Goal: Use online tool/utility: Utilize a website feature to perform a specific function

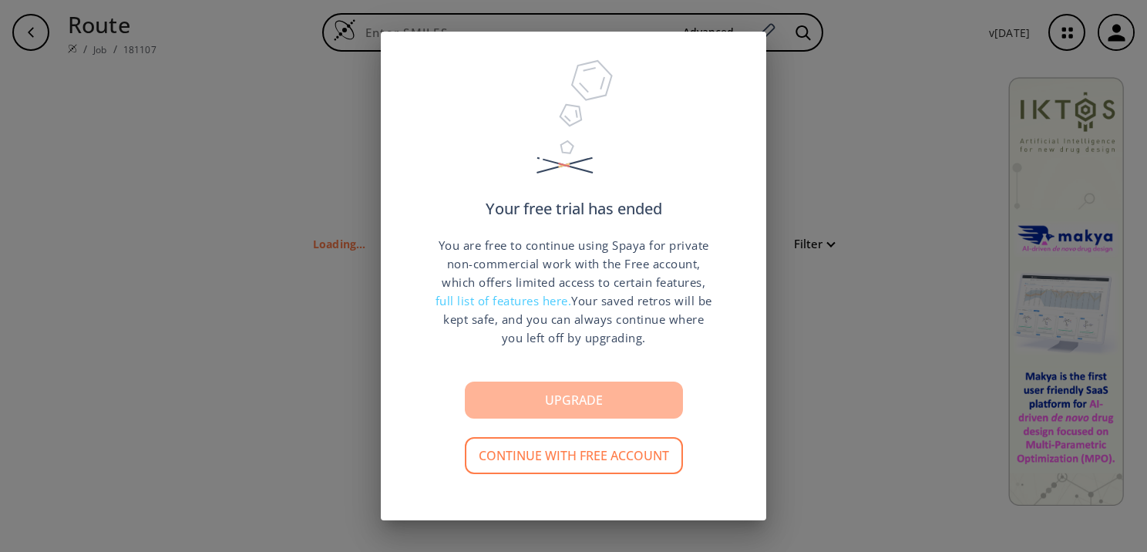
type input "Cc1ccc(Cc(cc2)nc([nH]3)c2c(NC)c3Oc2c[n](-c3ccccc3)nc2C(C(NC(N2)=O)=O)C2=O)cc1"
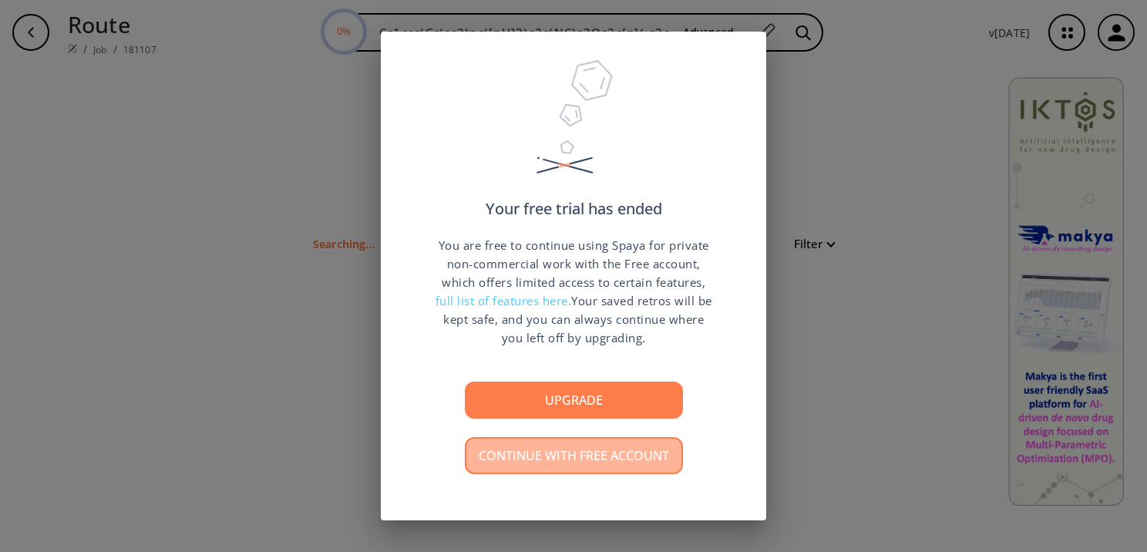
click at [612, 457] on button "Continue with free account" at bounding box center [574, 455] width 218 height 37
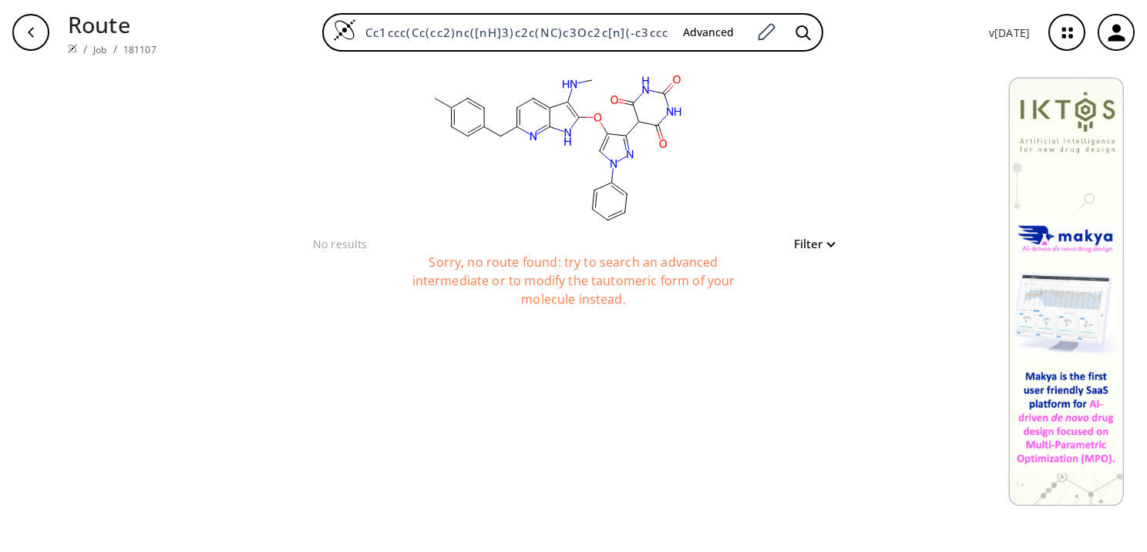
click at [461, 293] on div "Sorry, no route found: try to search an advanced intermediate or to modify the …" at bounding box center [574, 291] width 386 height 77
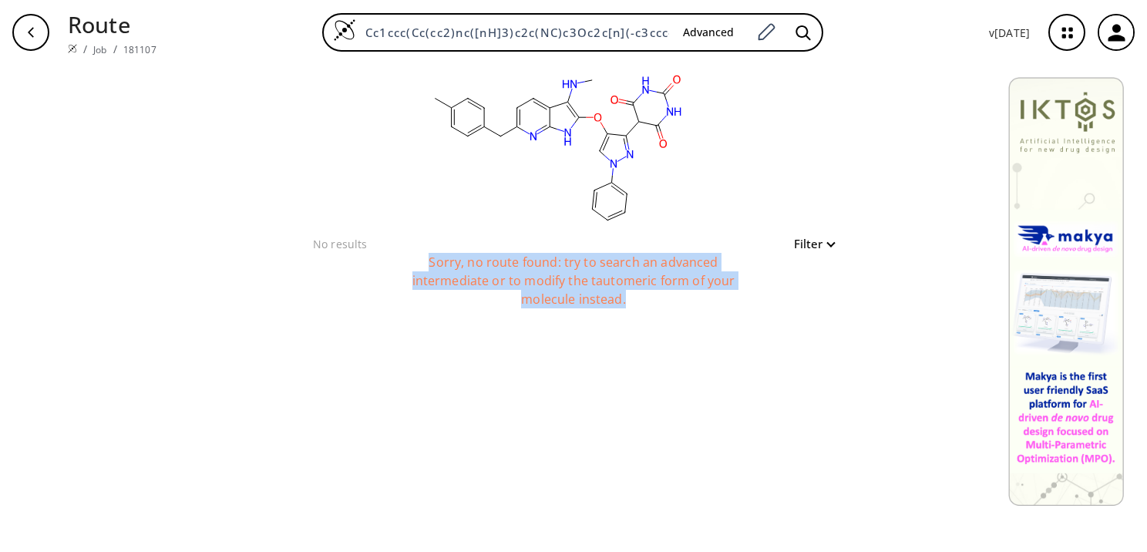
drag, startPoint x: 613, startPoint y: 301, endPoint x: 429, endPoint y: 261, distance: 188.6
click at [429, 261] on div "Sorry, no route found: try to search an advanced intermediate or to modify the …" at bounding box center [574, 291] width 386 height 77
copy div "Sorry, no route found: try to search an advanced intermediate or to modify the …"
click at [470, 295] on div "Sorry, no route found: try to search an advanced intermediate or to modify the …" at bounding box center [574, 291] width 386 height 77
